Goal: Task Accomplishment & Management: Use online tool/utility

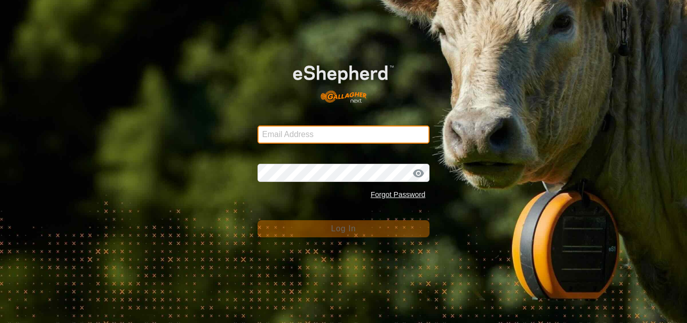
click at [296, 137] on input "Email Address" at bounding box center [344, 134] width 172 height 18
type input "[EMAIL_ADDRESS][DOMAIN_NAME]"
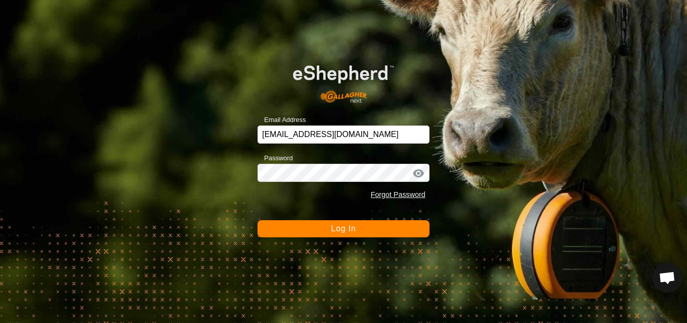
click at [341, 232] on span "Log In" at bounding box center [343, 228] width 25 height 9
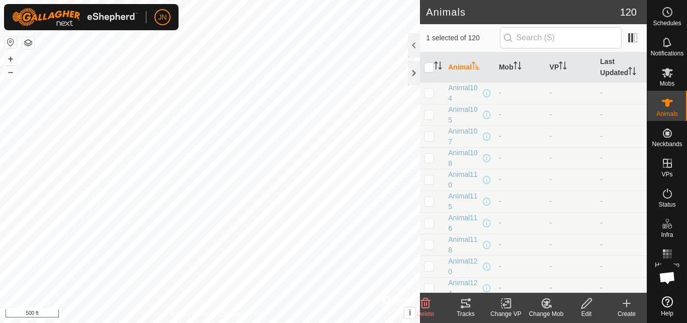
click at [432, 289] on p-checkbox at bounding box center [429, 287] width 10 height 8
checkbox input "true"
click at [465, 303] on icon at bounding box center [466, 303] width 12 height 12
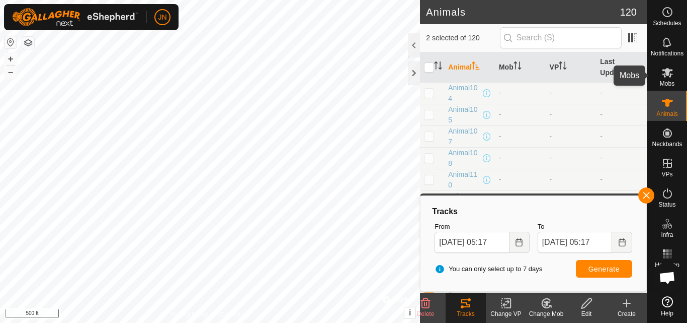
click at [670, 72] on icon at bounding box center [668, 72] width 12 height 12
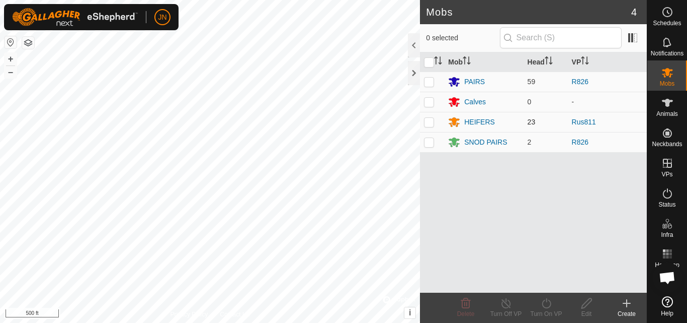
click at [428, 123] on p-checkbox at bounding box center [429, 122] width 10 height 8
checkbox input "true"
click at [547, 302] on icon at bounding box center [546, 303] width 13 height 12
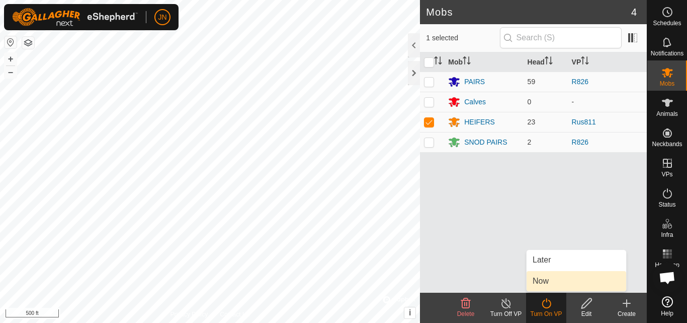
click at [540, 285] on link "Now" at bounding box center [577, 281] width 100 height 20
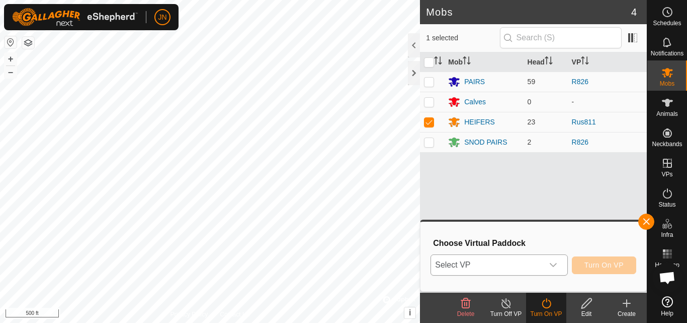
click at [494, 265] on span "Select VP" at bounding box center [487, 265] width 112 height 20
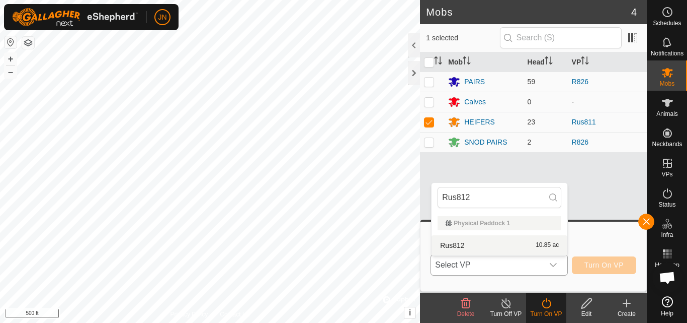
type input "Rus812"
click at [496, 245] on li "Rus812 10.85 ac" at bounding box center [500, 245] width 136 height 20
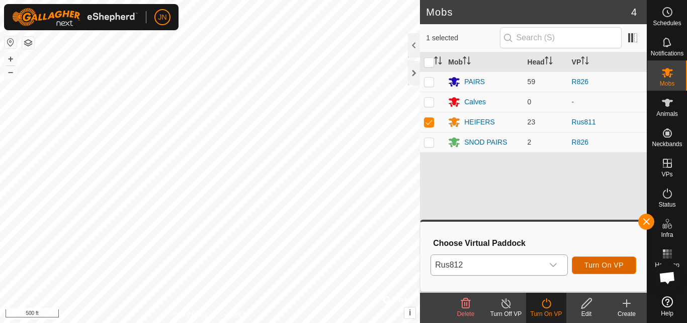
click at [603, 260] on button "Turn On VP" at bounding box center [604, 265] width 64 height 18
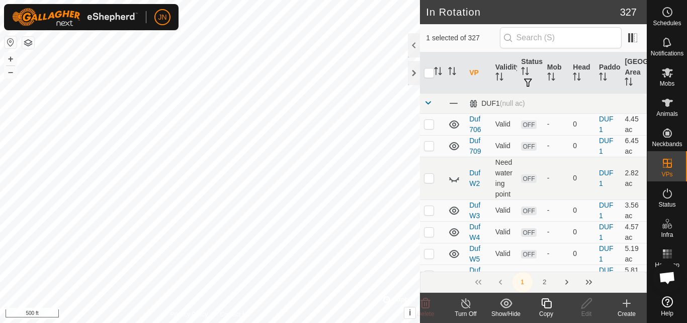
click at [544, 303] on icon at bounding box center [546, 303] width 10 height 10
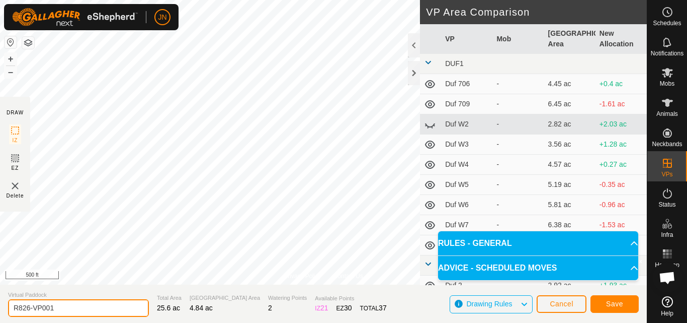
click at [75, 308] on input "R826-VP001" at bounding box center [78, 308] width 141 height 18
type input "R827"
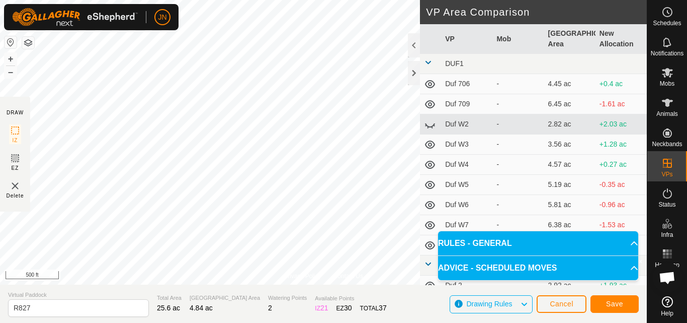
click at [534, 288] on section "Virtual Paddock R827 Total Area 25.6 ac Grazing Area 4.84 ac Watering Points 2 …" at bounding box center [323, 303] width 647 height 38
click at [609, 300] on span "Save" at bounding box center [614, 303] width 17 height 8
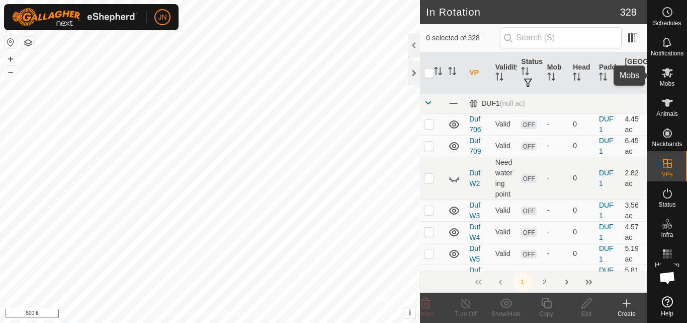
click at [667, 74] on icon at bounding box center [667, 73] width 11 height 10
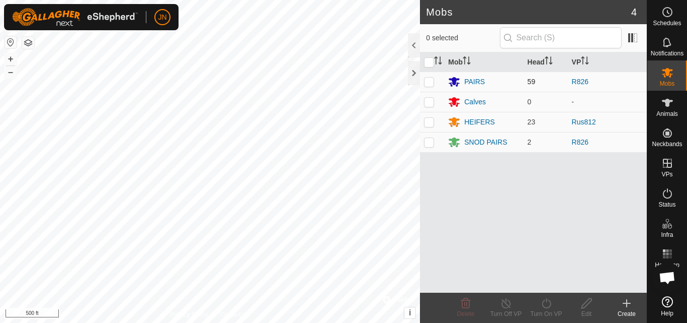
click at [430, 81] on p-checkbox at bounding box center [429, 81] width 10 height 8
checkbox input "true"
click at [428, 142] on p-checkbox at bounding box center [429, 142] width 10 height 8
checkbox input "true"
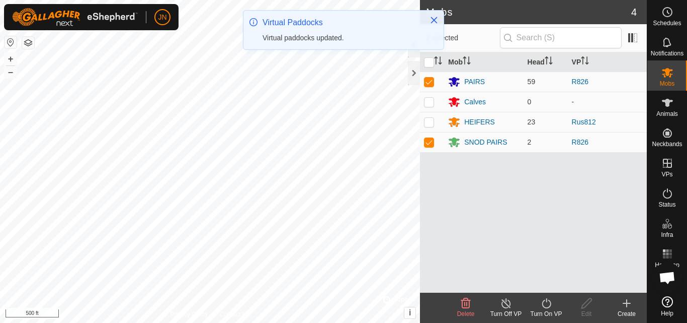
click at [467, 207] on div "Mob Head VP PAIRS 59 R826 Calves 0 - HEIFERS 23 Rus812 SNOD PAIRS 2 R826" at bounding box center [533, 172] width 227 height 240
click at [548, 305] on icon at bounding box center [546, 303] width 13 height 12
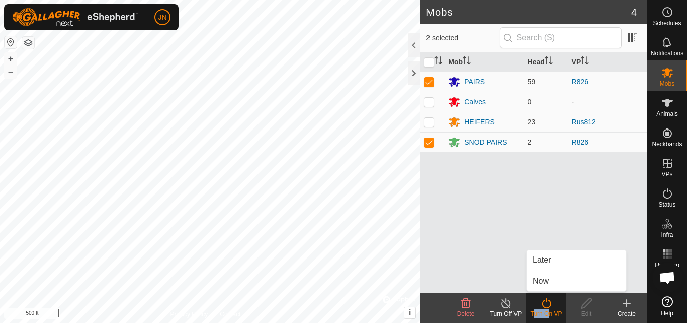
click at [548, 305] on icon at bounding box center [546, 303] width 13 height 12
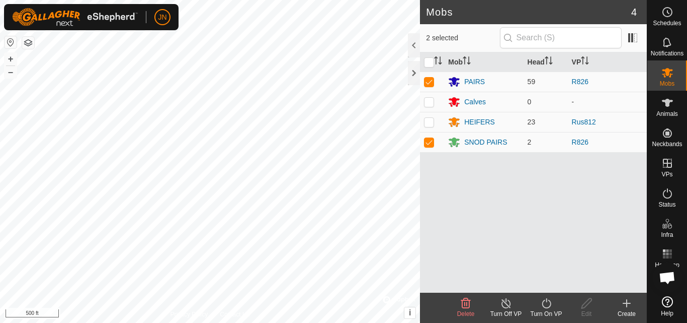
click at [548, 305] on icon at bounding box center [546, 303] width 13 height 12
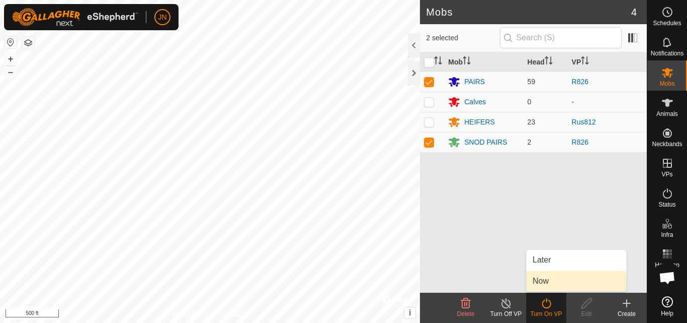
click at [552, 280] on link "Now" at bounding box center [577, 281] width 100 height 20
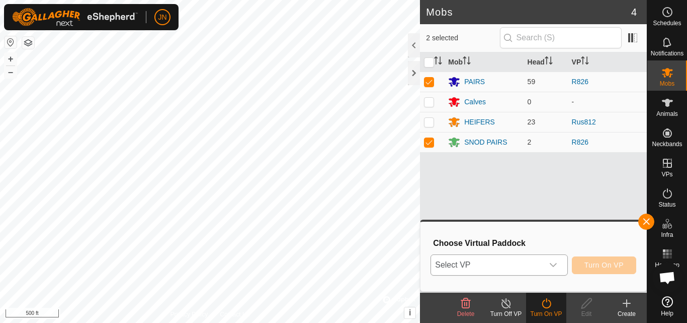
click at [514, 266] on span "Select VP" at bounding box center [487, 265] width 112 height 20
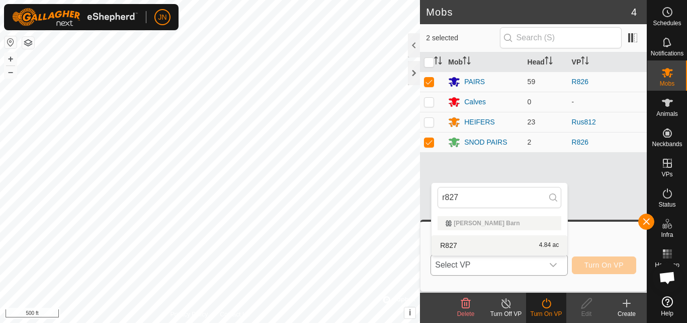
type input "r827"
click at [516, 243] on li "R827 4.84 ac" at bounding box center [500, 245] width 136 height 20
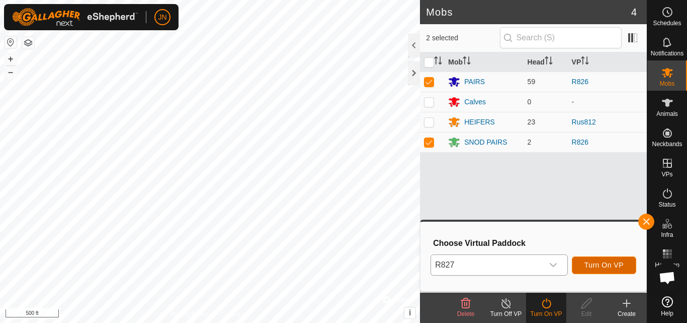
click at [602, 263] on span "Turn On VP" at bounding box center [604, 265] width 39 height 8
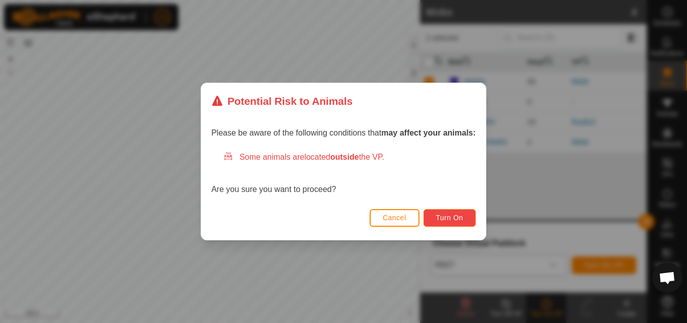
click at [461, 214] on span "Turn On" at bounding box center [449, 217] width 27 height 8
